Goal: Information Seeking & Learning: Learn about a topic

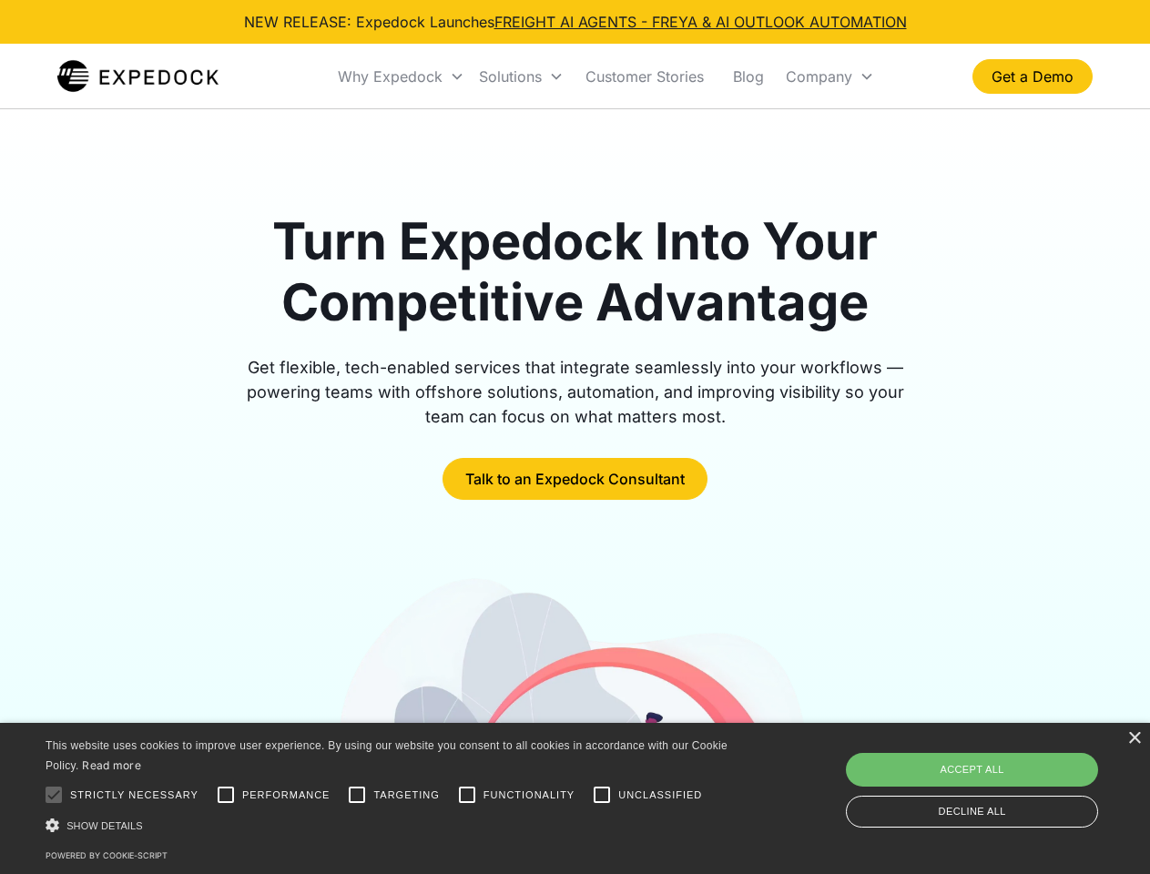
click at [402, 76] on div "Why Expedock" at bounding box center [390, 76] width 105 height 18
click at [521, 76] on div "Solutions" at bounding box center [510, 76] width 63 height 18
click at [830, 76] on div "Company" at bounding box center [819, 76] width 66 height 18
click at [54, 795] on div at bounding box center [54, 795] width 36 height 36
click at [226, 795] on input "Performance" at bounding box center [226, 795] width 36 height 36
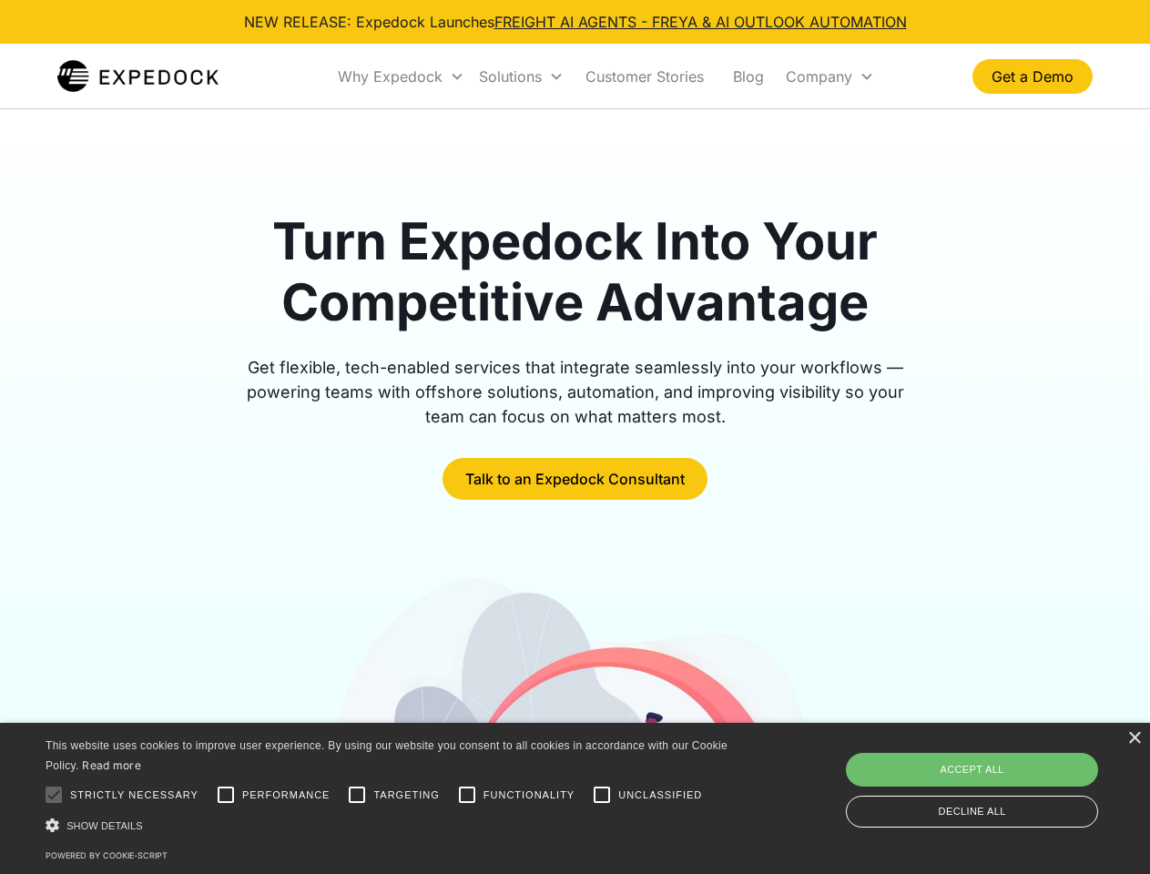
checkbox input "true"
click at [357, 795] on input "Targeting" at bounding box center [357, 795] width 36 height 36
checkbox input "true"
click at [467, 795] on input "Functionality" at bounding box center [467, 795] width 36 height 36
checkbox input "true"
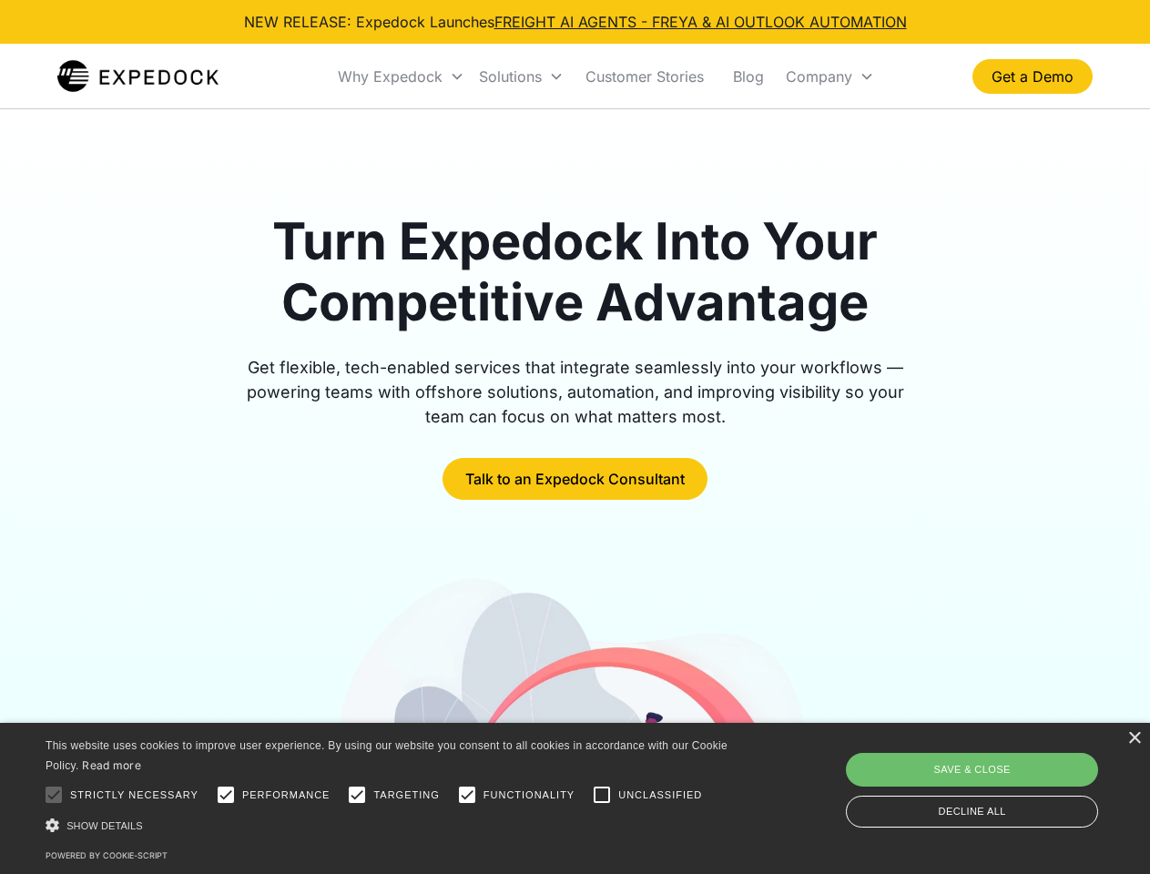
click at [602, 795] on input "Unclassified" at bounding box center [602, 795] width 36 height 36
checkbox input "true"
click at [390, 825] on div "Show details Hide details" at bounding box center [390, 825] width 688 height 19
